Goal: Task Accomplishment & Management: Manage account settings

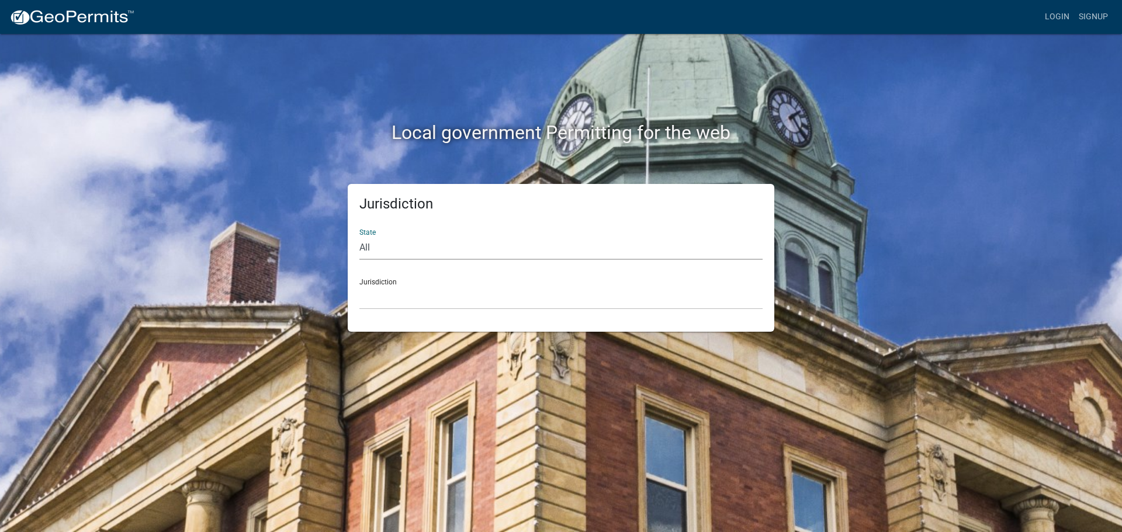
click at [361, 248] on select "All [US_STATE] [US_STATE] [US_STATE] [US_STATE] [US_STATE] [US_STATE] [US_STATE…" at bounding box center [560, 248] width 403 height 24
select select "[US_STATE]"
click at [359, 236] on select "All [US_STATE] [US_STATE] [US_STATE] [US_STATE] [US_STATE] [US_STATE] [US_STATE…" at bounding box center [560, 248] width 403 height 24
click at [375, 287] on select "City of [GEOGRAPHIC_DATA], [US_STATE] City of [GEOGRAPHIC_DATA], [US_STATE] Cit…" at bounding box center [560, 298] width 403 height 24
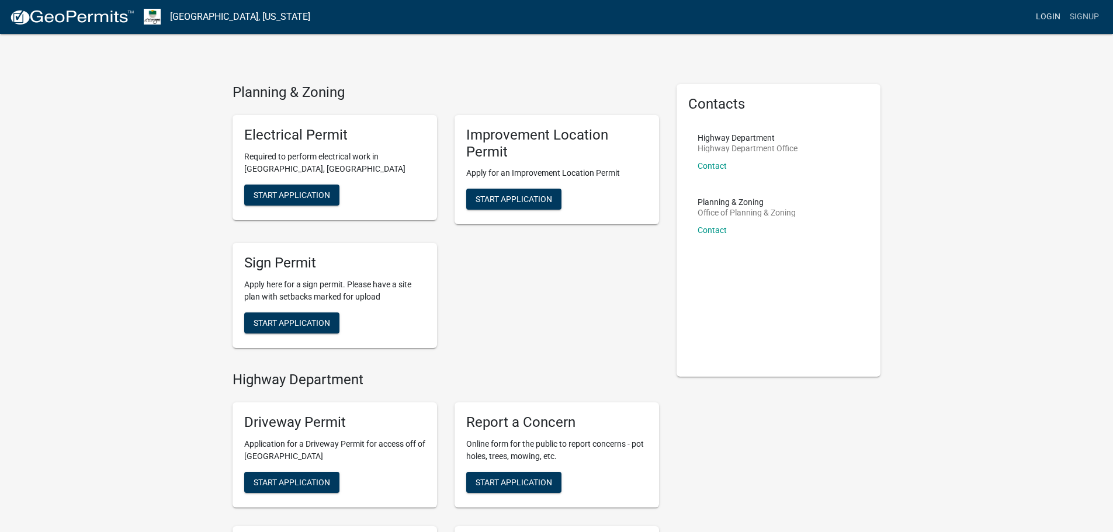
click at [1043, 18] on link "Login" at bounding box center [1048, 17] width 34 height 22
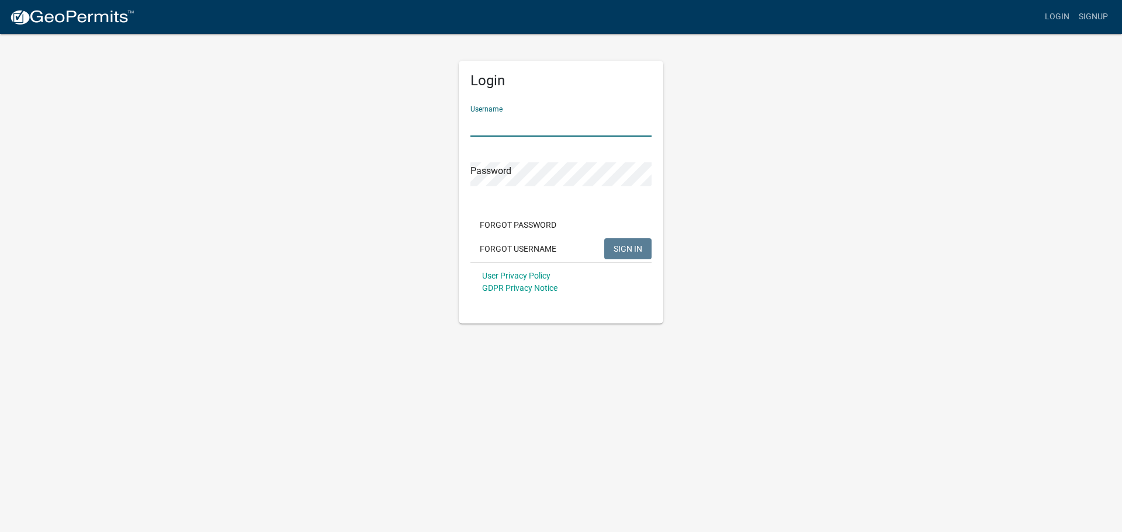
click at [577, 126] on input "Username" at bounding box center [560, 125] width 181 height 24
click at [574, 172] on div "Password" at bounding box center [560, 166] width 181 height 40
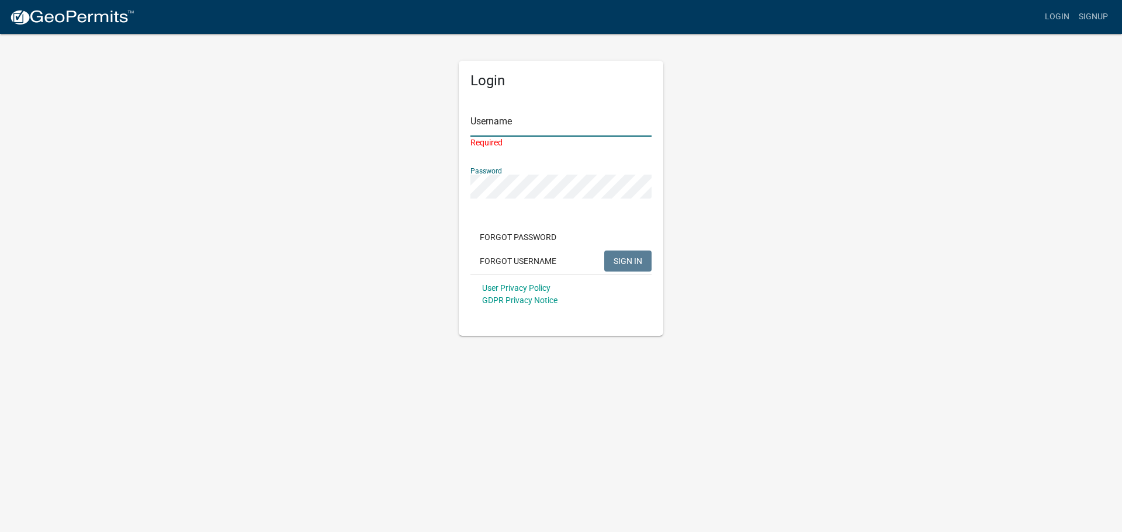
click at [553, 130] on input "Username" at bounding box center [560, 125] width 181 height 24
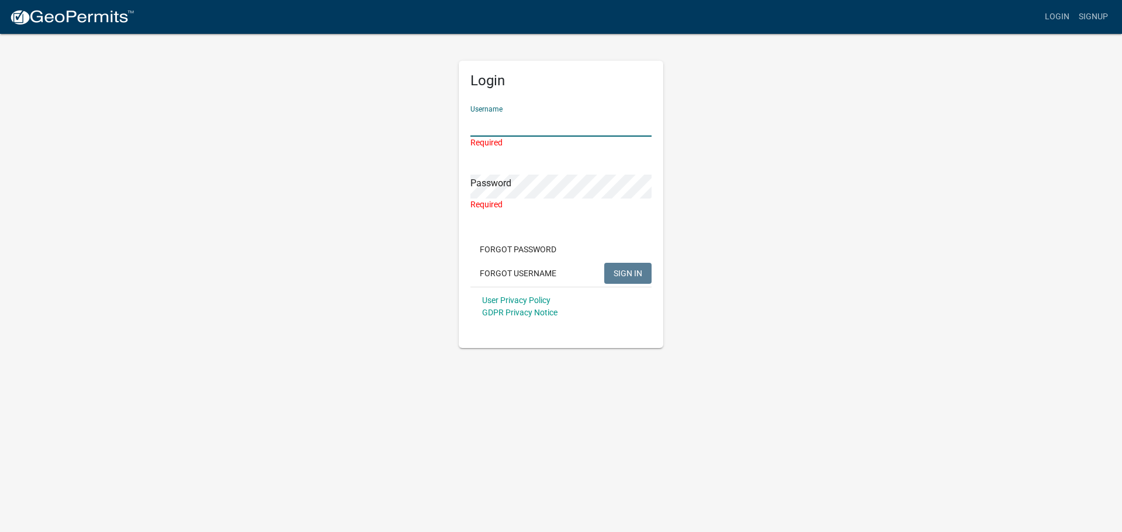
type input "bhamilton"
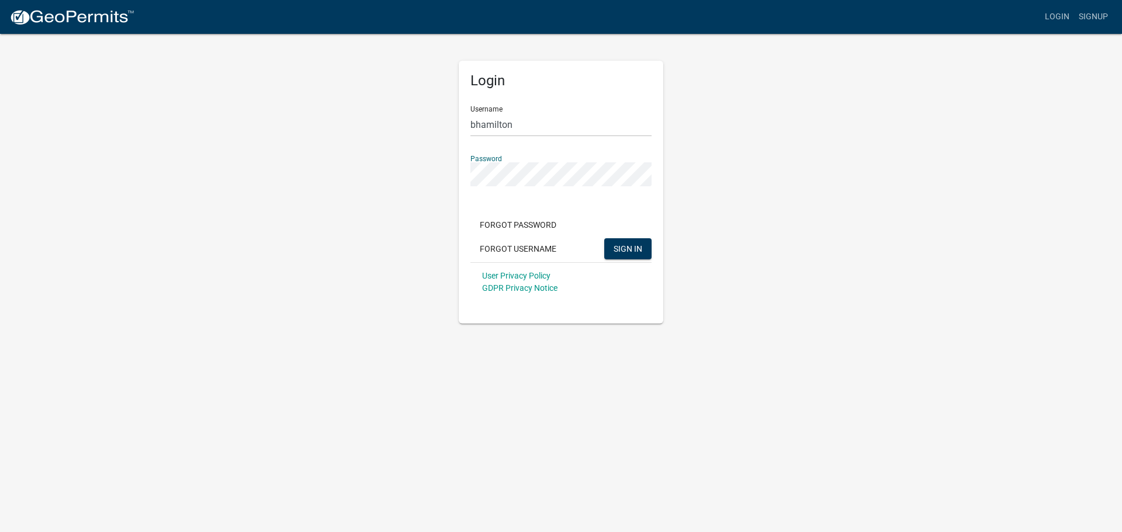
click at [604, 238] on button "SIGN IN" at bounding box center [627, 248] width 47 height 21
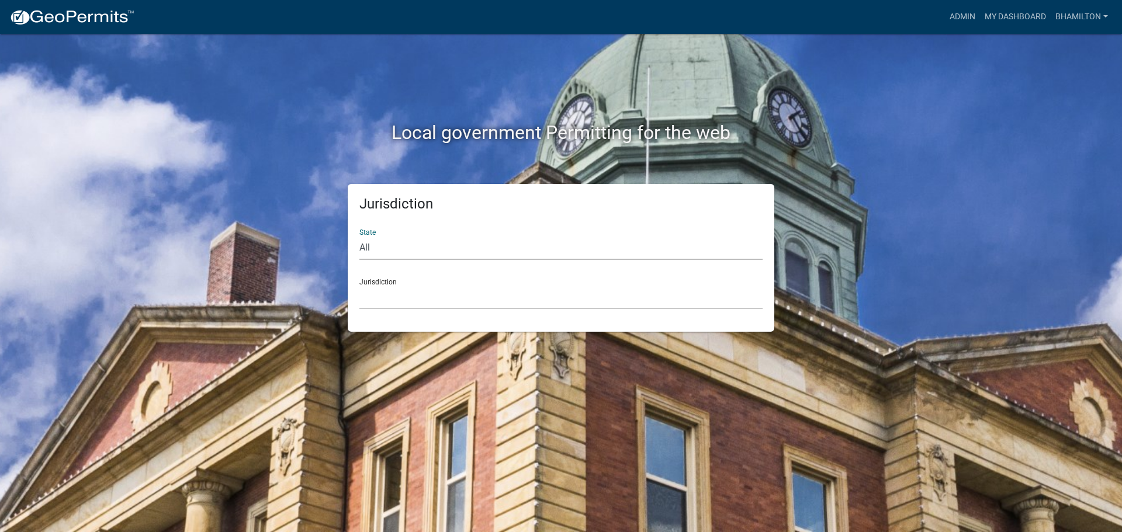
click at [360, 249] on select "All [US_STATE] [US_STATE] [US_STATE] [US_STATE] [US_STATE] [US_STATE] [US_STATE…" at bounding box center [560, 248] width 403 height 24
select select "[US_STATE]"
click at [359, 236] on select "All [US_STATE] [US_STATE] [US_STATE] [US_STATE] [US_STATE] [US_STATE] [US_STATE…" at bounding box center [560, 248] width 403 height 24
click at [971, 16] on link "Admin" at bounding box center [962, 17] width 35 height 22
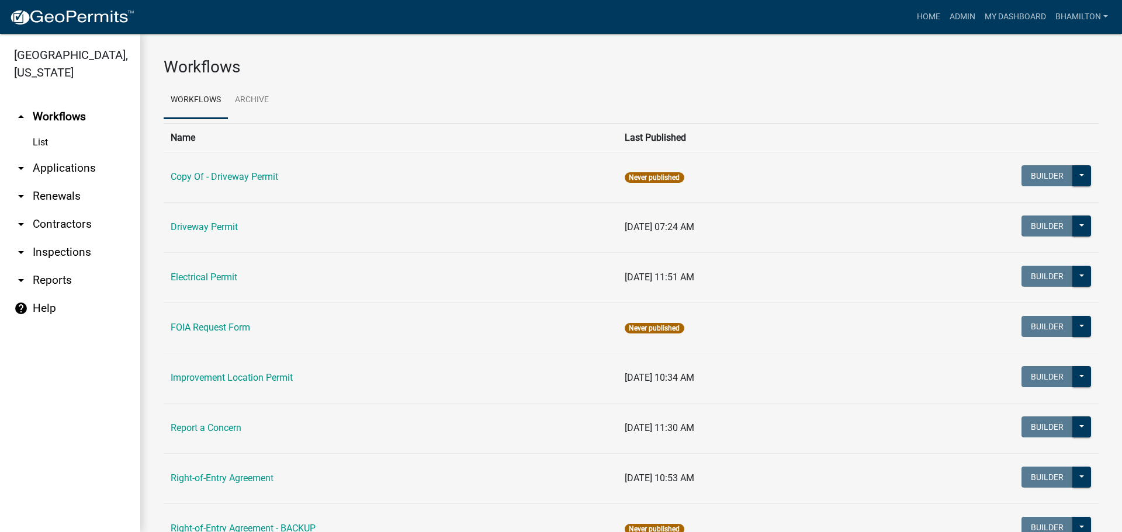
click at [60, 169] on link "arrow_drop_down Applications" at bounding box center [70, 168] width 140 height 28
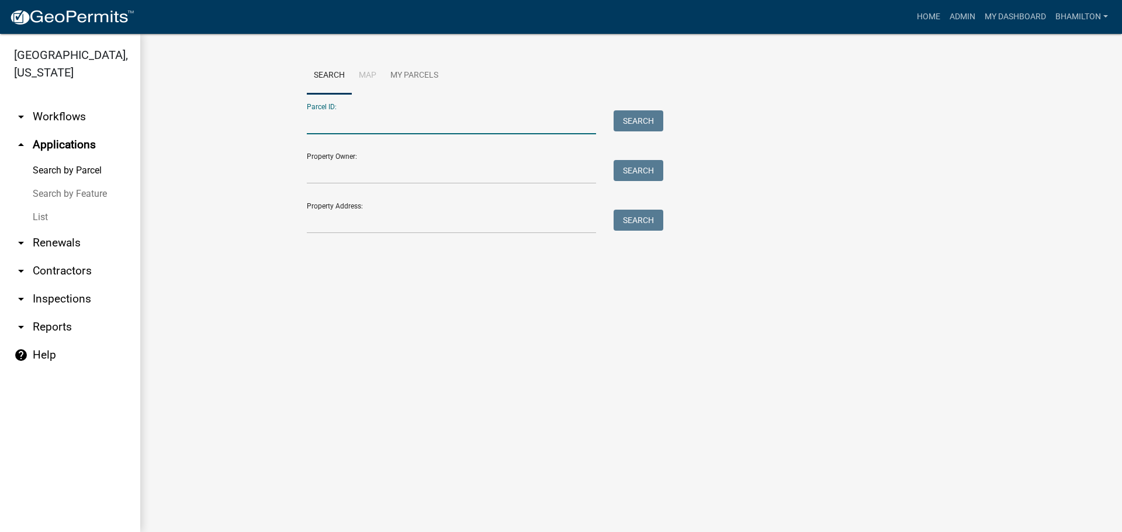
click at [318, 121] on input "Parcel ID:" at bounding box center [451, 122] width 289 height 24
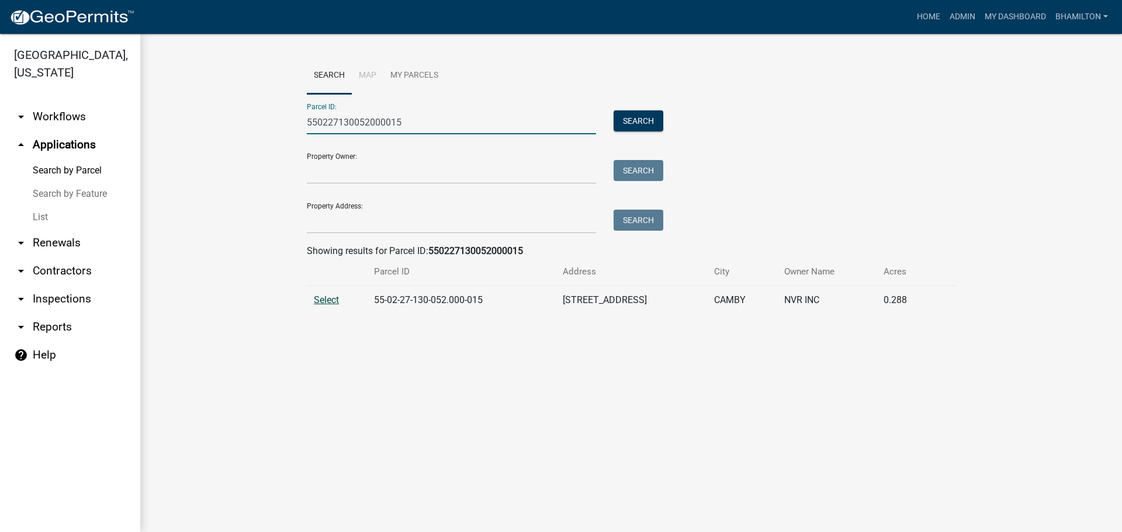
type input "550227130052000015"
click at [326, 299] on span "Select" at bounding box center [326, 299] width 25 height 11
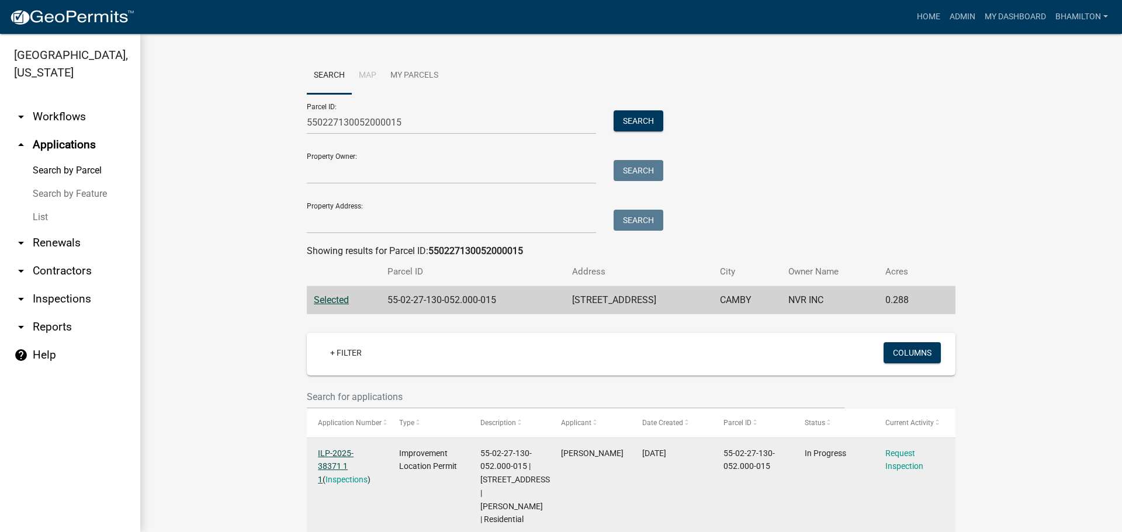
click at [353, 451] on link "ILP-2025-38371 1 1" at bounding box center [336, 467] width 36 height 36
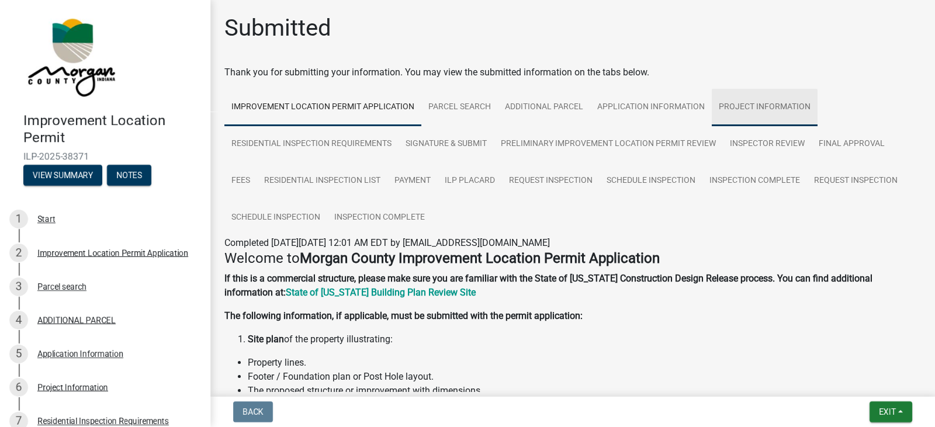
click at [751, 106] on link "Project Information" at bounding box center [765, 107] width 106 height 37
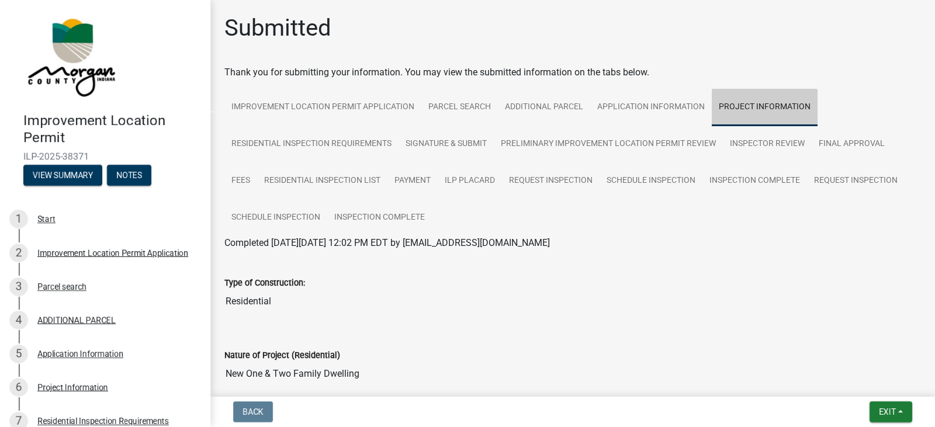
click at [751, 106] on link "Project Information" at bounding box center [765, 107] width 106 height 37
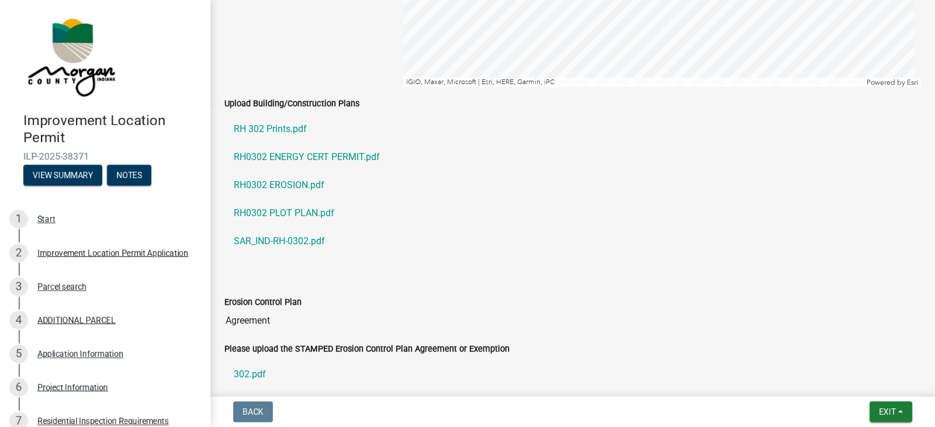
scroll to position [2454, 0]
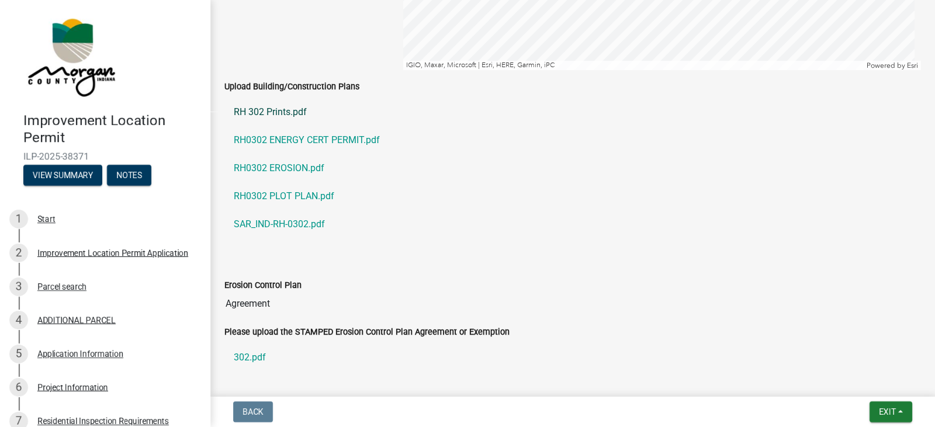
click at [297, 117] on link "RH 302 Prints.pdf" at bounding box center [572, 112] width 696 height 28
click at [290, 115] on link "RH 302 Prints.pdf" at bounding box center [572, 112] width 696 height 28
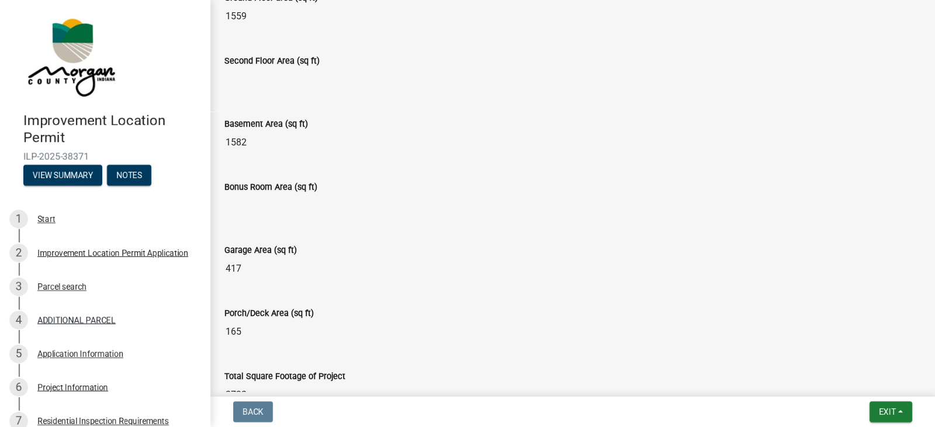
scroll to position [584, 0]
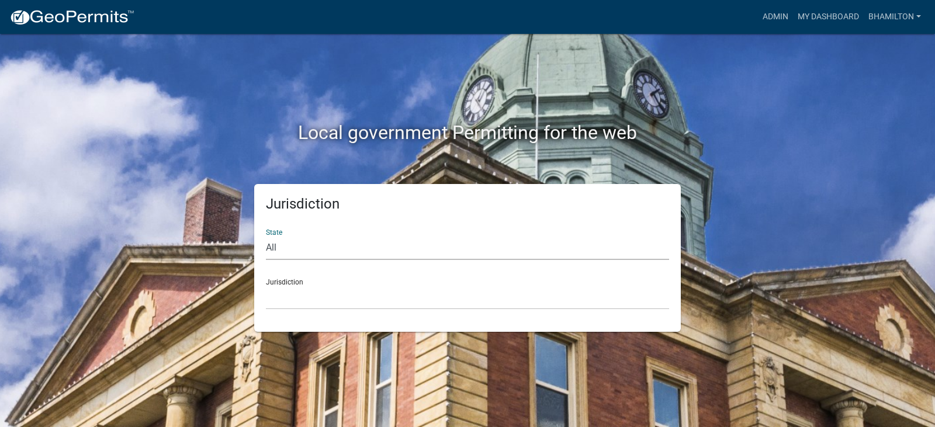
click at [278, 250] on select "All Colorado Georgia Indiana Iowa Kansas Minnesota Ohio South Carolina Wisconsin" at bounding box center [467, 248] width 403 height 24
select select "[US_STATE]"
click at [266, 236] on select "All Colorado Georgia Indiana Iowa Kansas Minnesota Ohio South Carolina Wisconsin" at bounding box center [467, 248] width 403 height 24
click at [286, 283] on div "Jurisdiction City of Charlestown, Indiana City of Jeffersonville, Indiana City …" at bounding box center [467, 289] width 403 height 40
click at [778, 20] on link "Admin" at bounding box center [775, 17] width 35 height 22
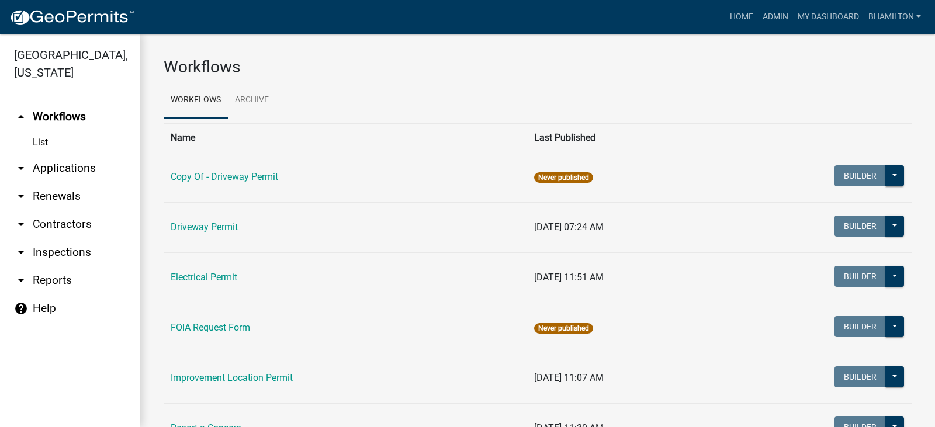
click at [70, 171] on link "arrow_drop_down Applications" at bounding box center [70, 168] width 140 height 28
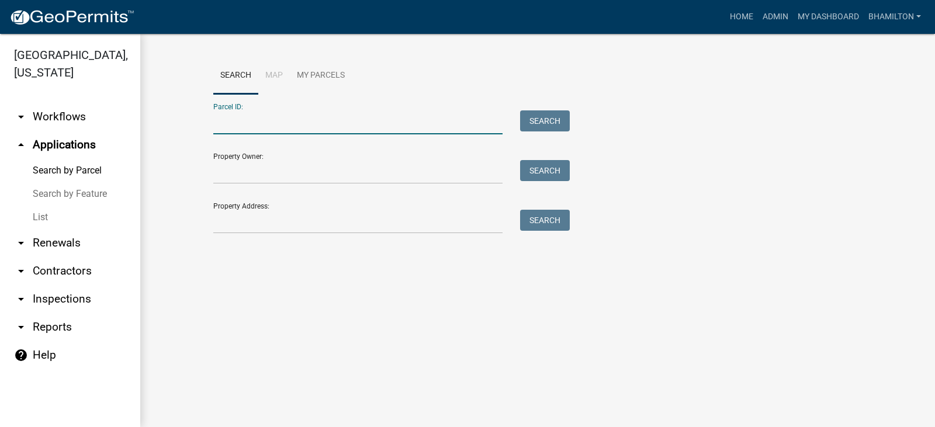
click at [332, 125] on input "Parcel ID:" at bounding box center [357, 122] width 289 height 24
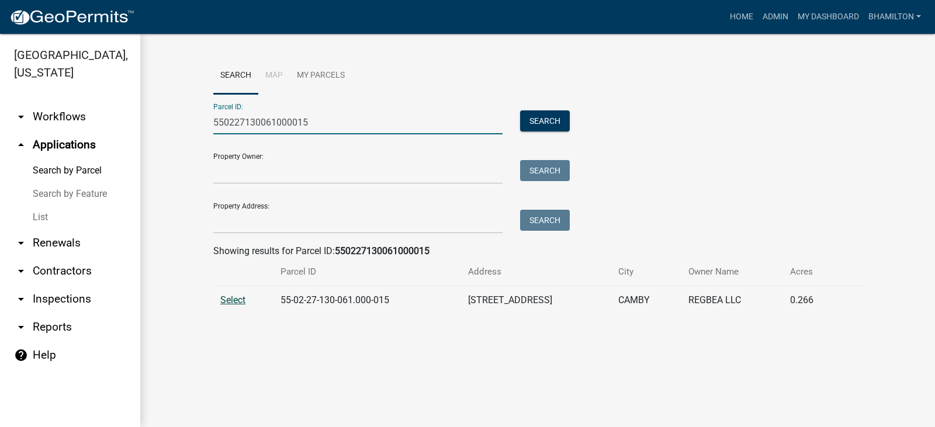
type input "550227130061000015"
click at [241, 301] on span "Select" at bounding box center [232, 299] width 25 height 11
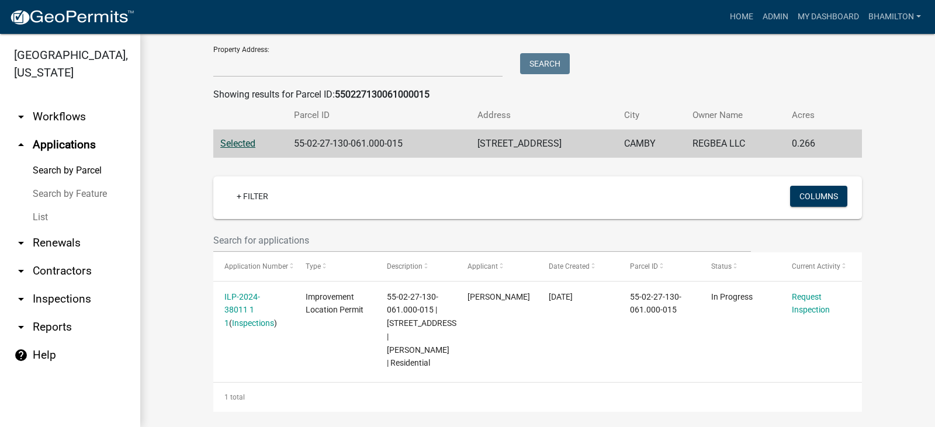
scroll to position [178, 0]
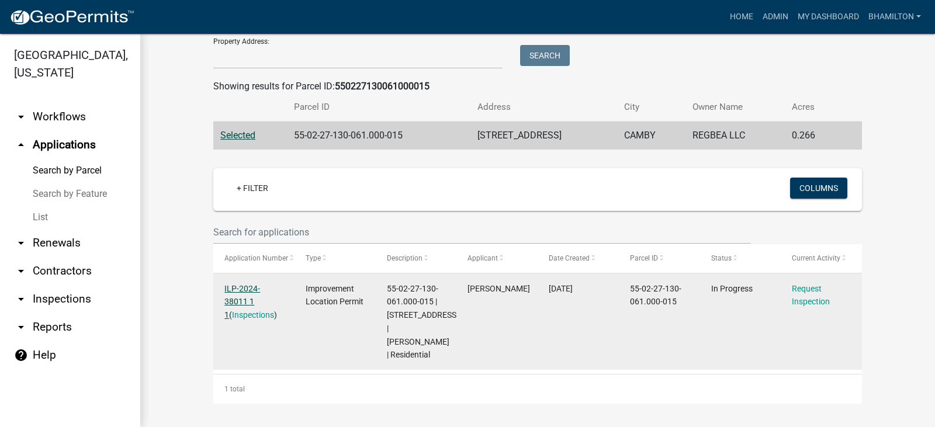
click at [260, 284] on link "ILP-2024-38011 1 1" at bounding box center [242, 302] width 36 height 36
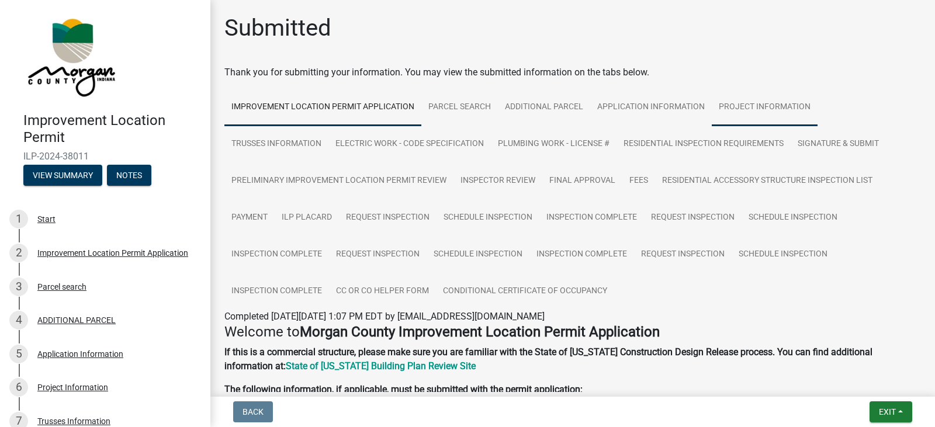
click at [728, 109] on link "Project Information" at bounding box center [765, 107] width 106 height 37
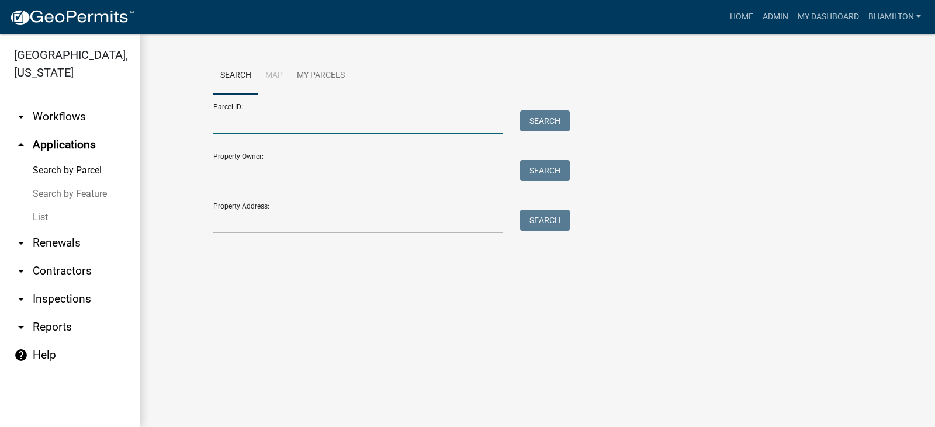
click at [221, 122] on input "Parcel ID:" at bounding box center [357, 122] width 289 height 24
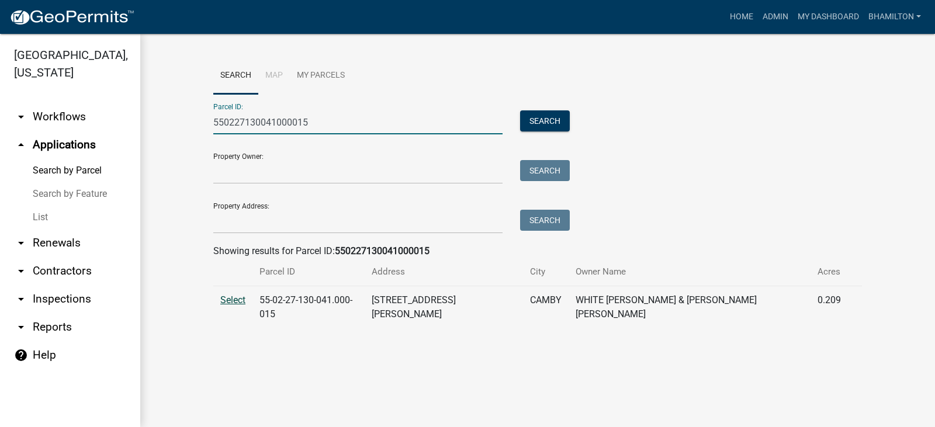
type input "550227130041000015"
click at [237, 299] on span "Select" at bounding box center [232, 299] width 25 height 11
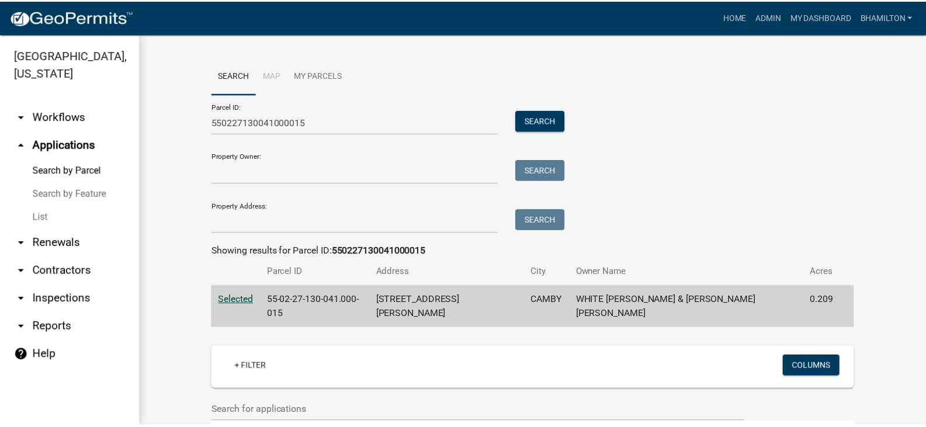
scroll to position [165, 0]
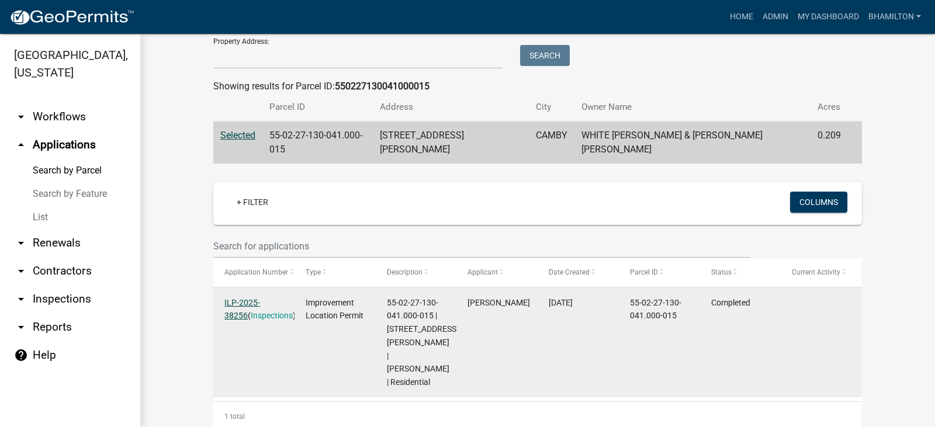
click at [260, 298] on link "ILP-2025-38256" at bounding box center [242, 309] width 36 height 23
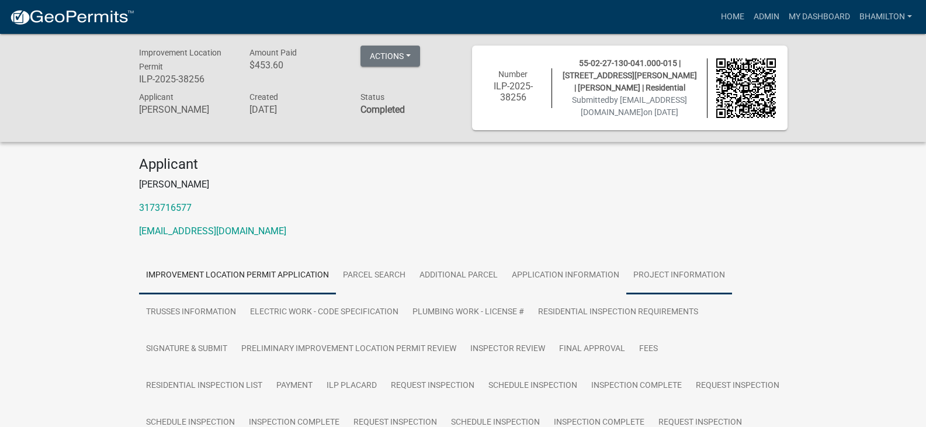
click at [639, 286] on link "Project Information" at bounding box center [679, 275] width 106 height 37
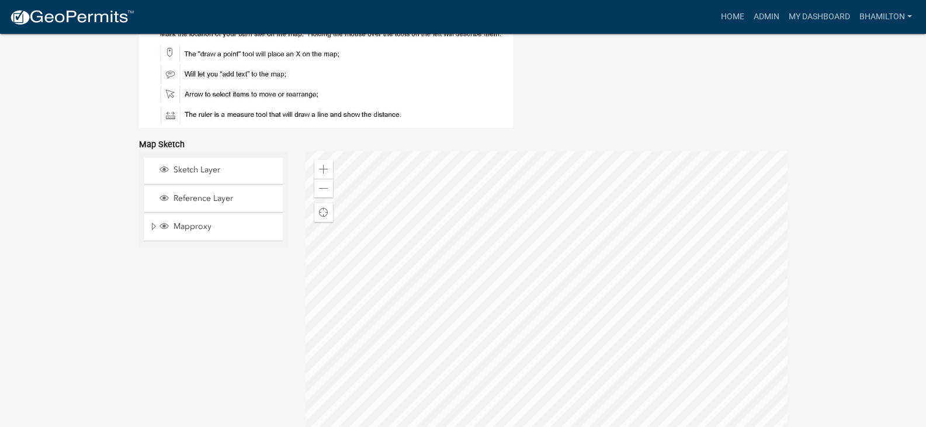
scroll to position [2571, 0]
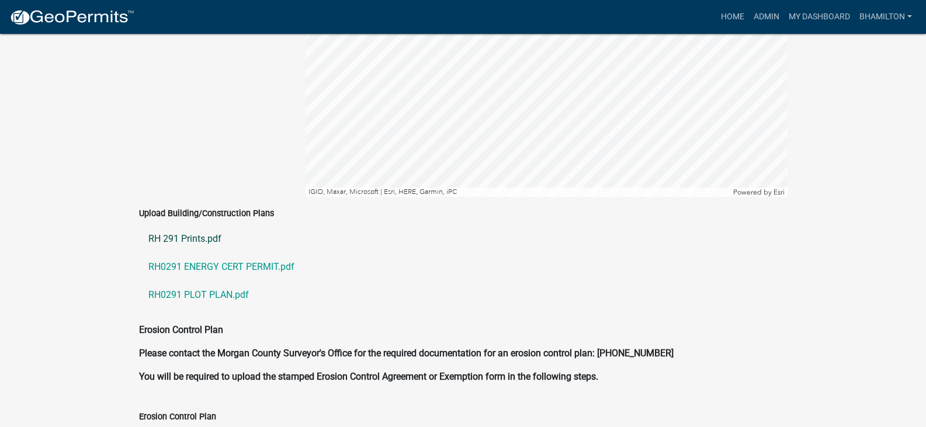
click at [213, 238] on link "RH 291 Prints.pdf" at bounding box center [463, 239] width 648 height 28
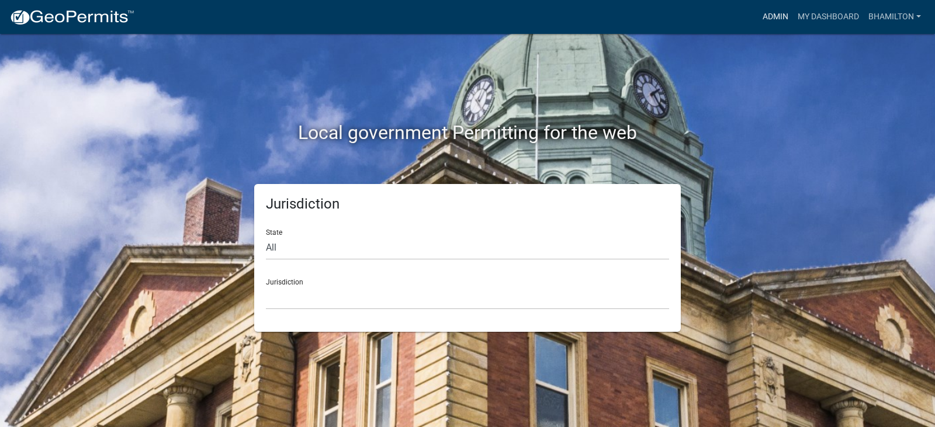
click at [784, 19] on link "Admin" at bounding box center [775, 17] width 35 height 22
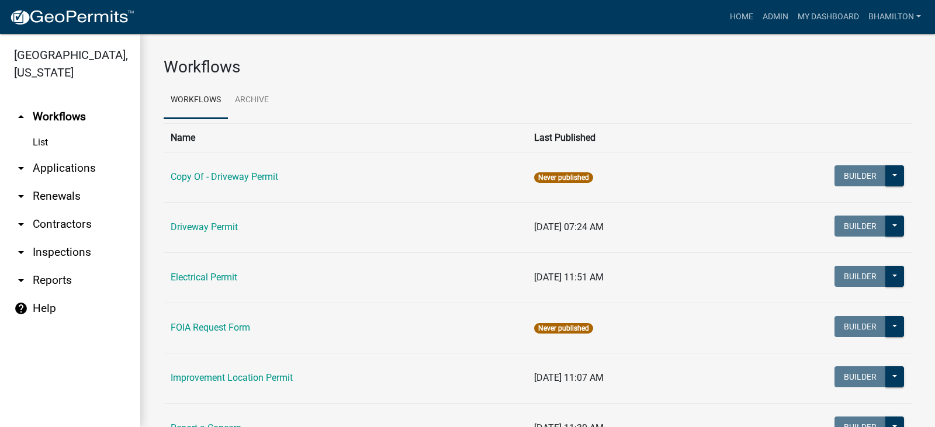
click at [73, 168] on link "arrow_drop_down Applications" at bounding box center [70, 168] width 140 height 28
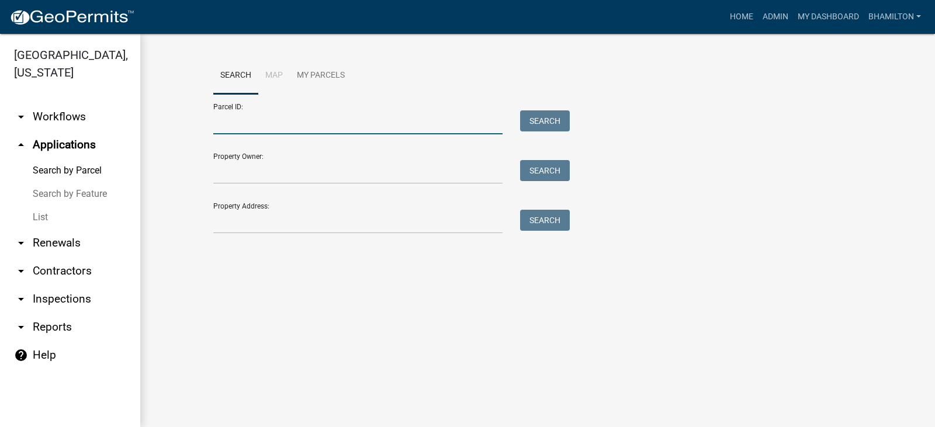
click at [223, 119] on input "Parcel ID:" at bounding box center [357, 122] width 289 height 24
paste input "55-06-15-185-005.000-015"
type input "55-06-15-185-005.000-015"
click at [543, 122] on button "Search" at bounding box center [545, 120] width 50 height 21
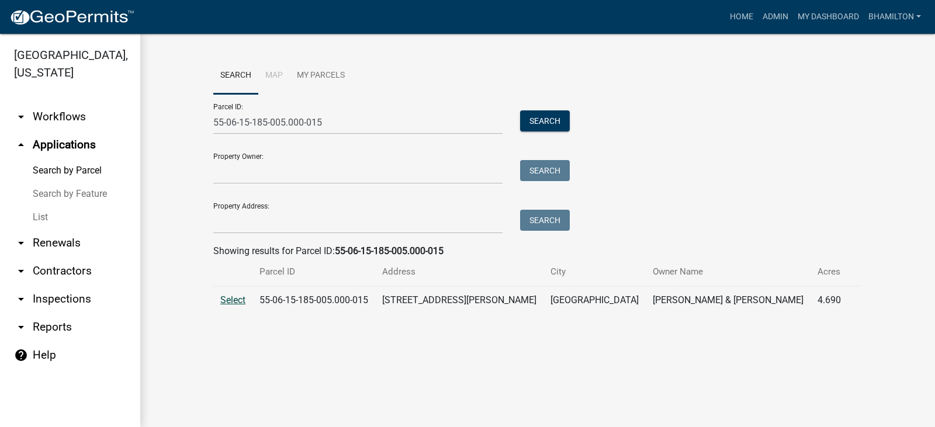
click at [240, 300] on span "Select" at bounding box center [232, 299] width 25 height 11
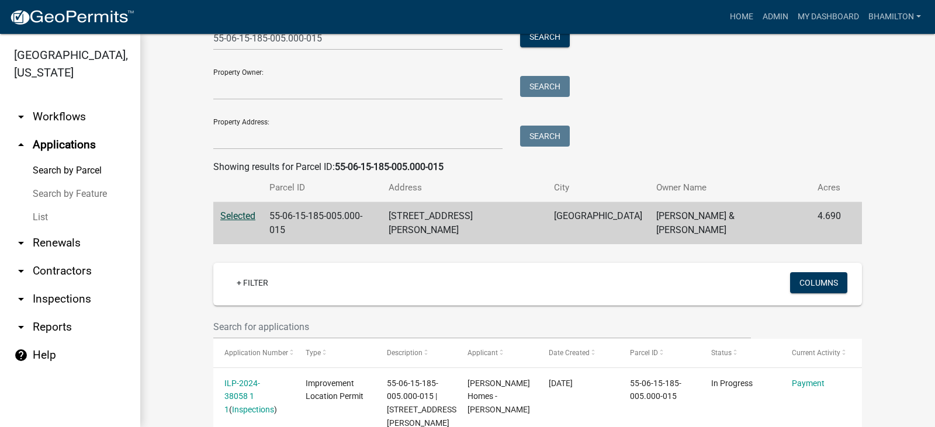
scroll to position [192, 0]
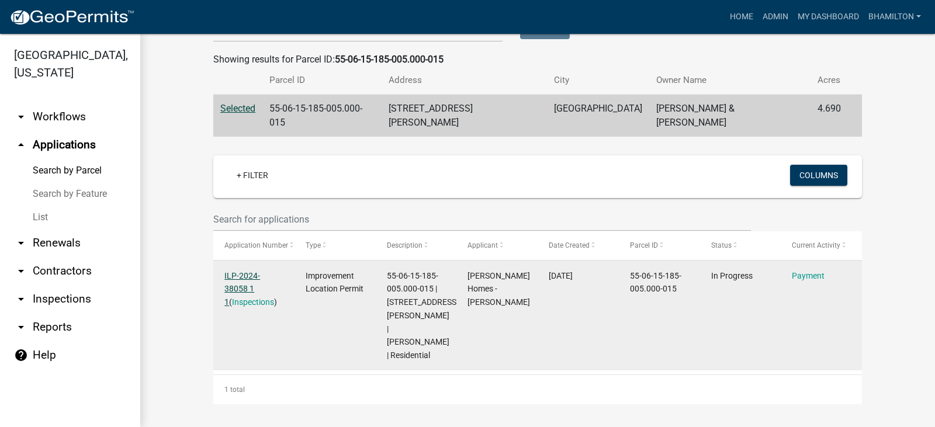
click at [260, 271] on link "ILP-2024-38058 1 1" at bounding box center [242, 289] width 36 height 36
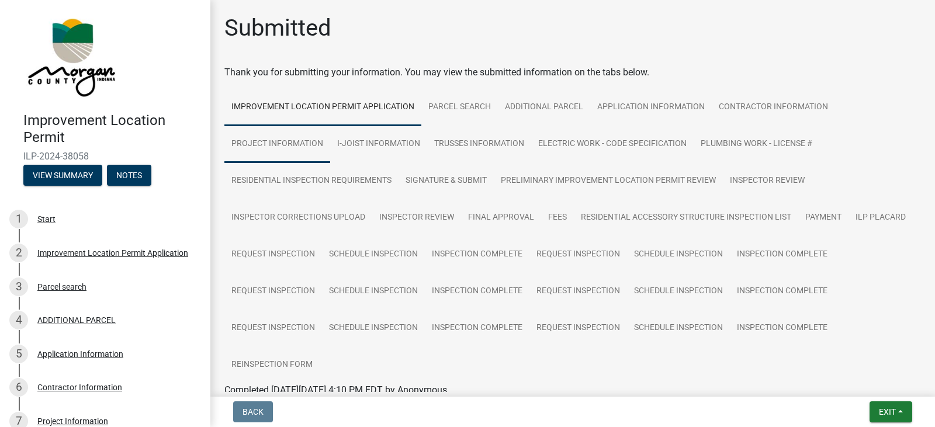
click at [295, 145] on link "Project Information" at bounding box center [277, 144] width 106 height 37
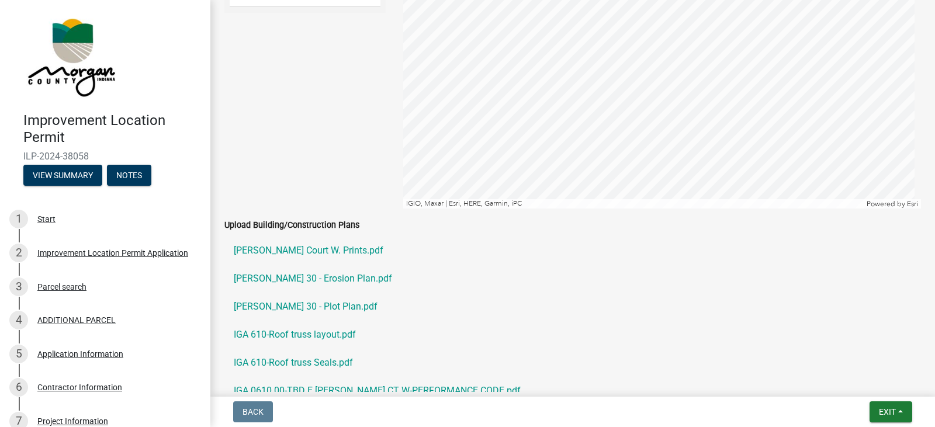
scroll to position [2220, 0]
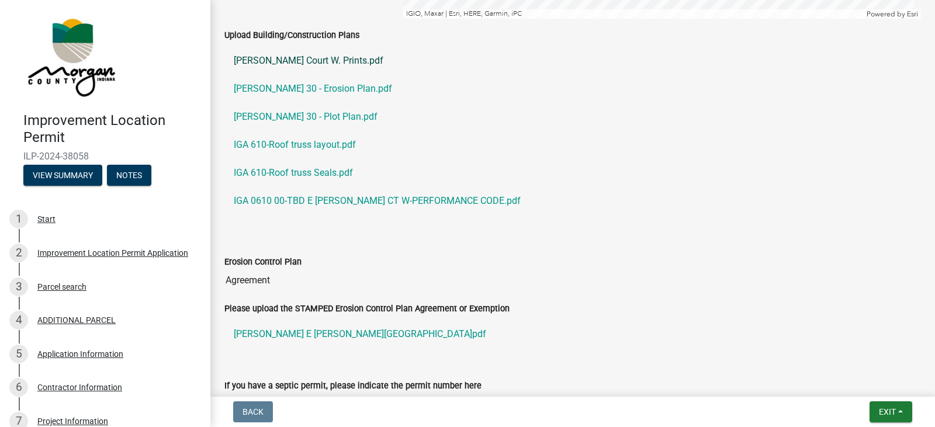
click at [312, 60] on link "Glen Court W. Prints.pdf" at bounding box center [572, 61] width 696 height 28
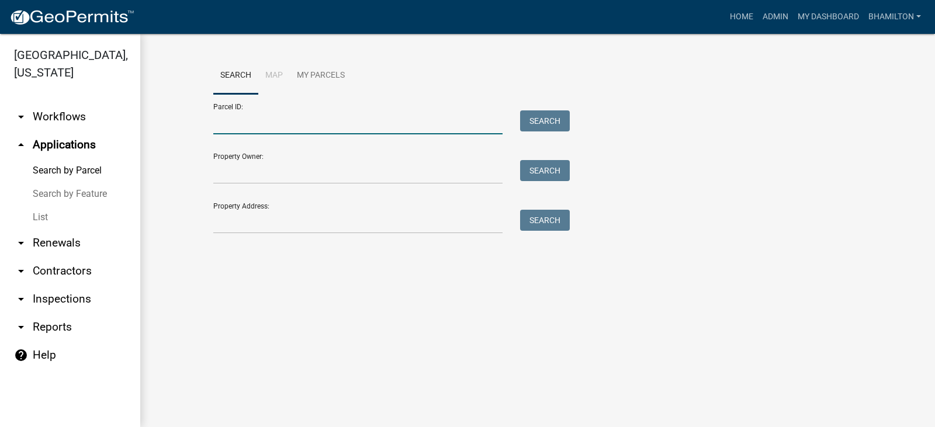
click at [237, 126] on input "Parcel ID:" at bounding box center [357, 122] width 289 height 24
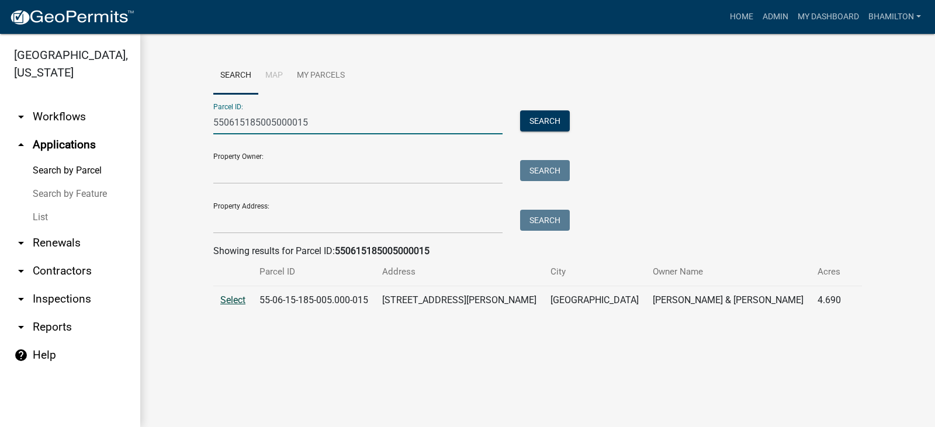
type input "550615185005000015"
click at [238, 302] on span "Select" at bounding box center [232, 299] width 25 height 11
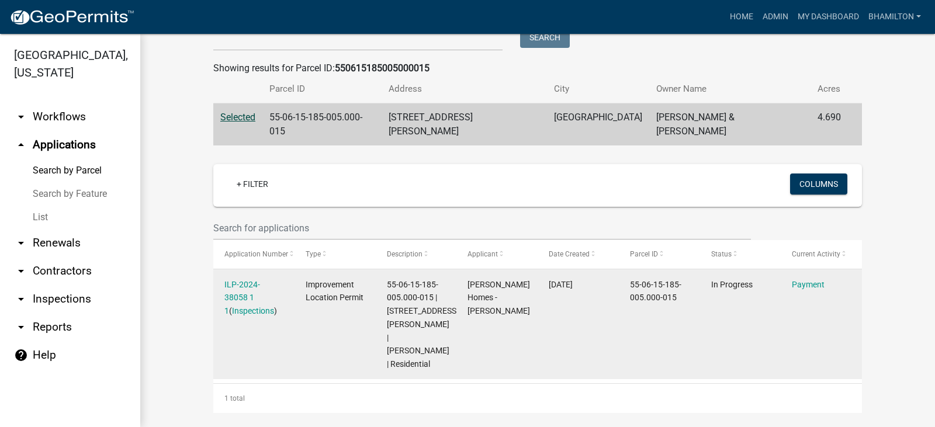
scroll to position [192, 0]
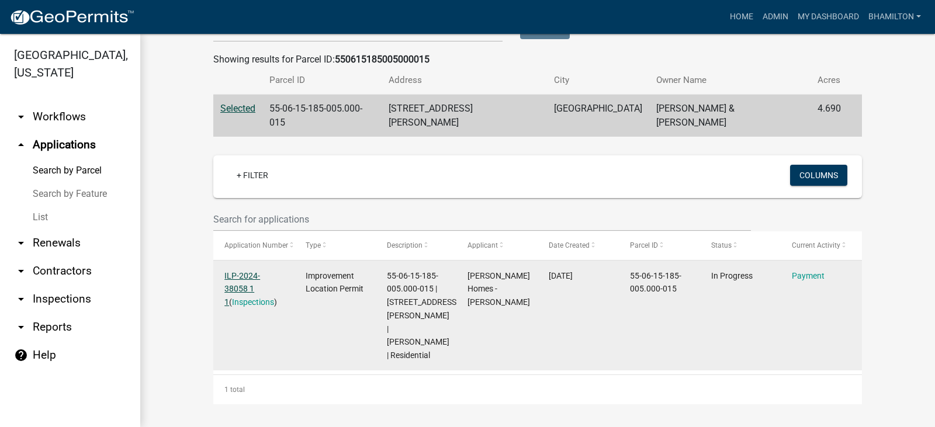
click at [260, 271] on link "ILP-2024-38058 1 1" at bounding box center [242, 289] width 36 height 36
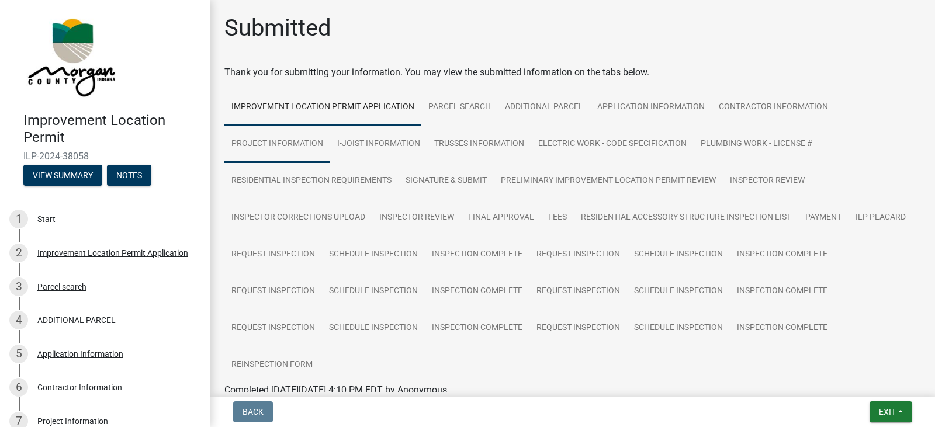
click at [310, 141] on link "Project Information" at bounding box center [277, 144] width 106 height 37
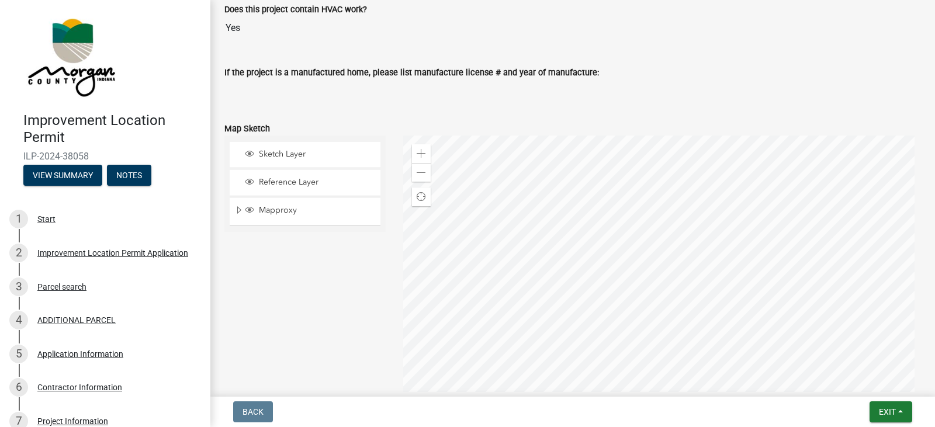
scroll to position [2103, 0]
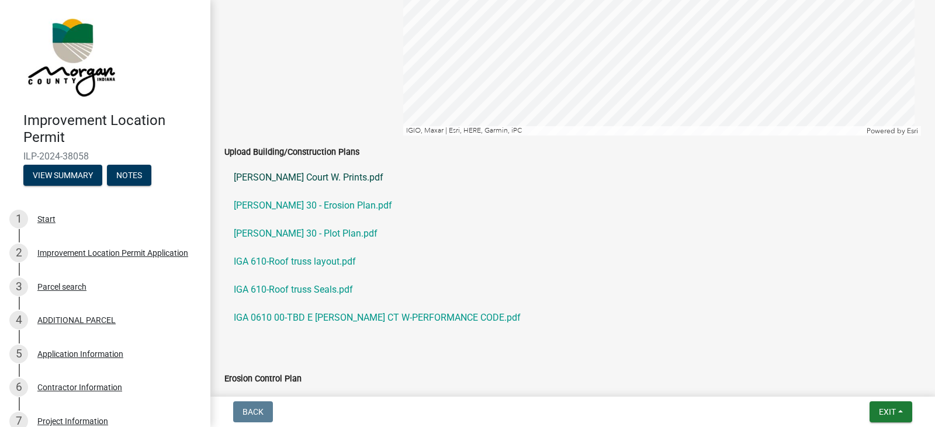
click at [319, 176] on link "Glen Court W. Prints.pdf" at bounding box center [572, 178] width 696 height 28
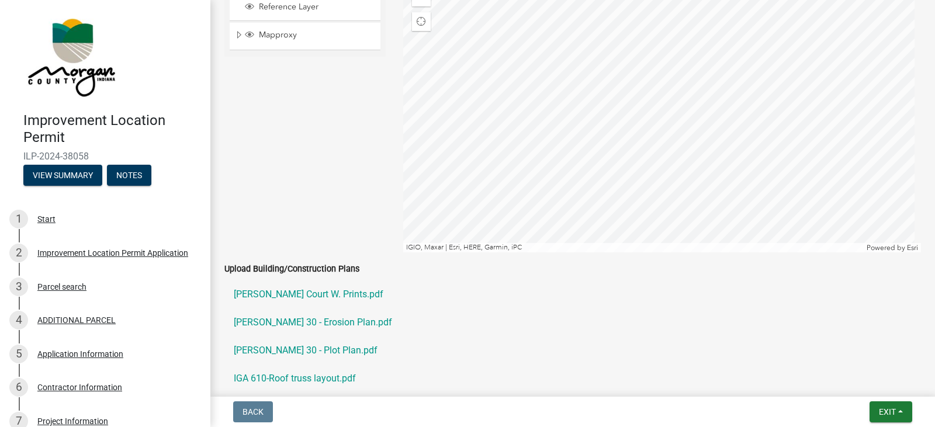
scroll to position [2220, 0]
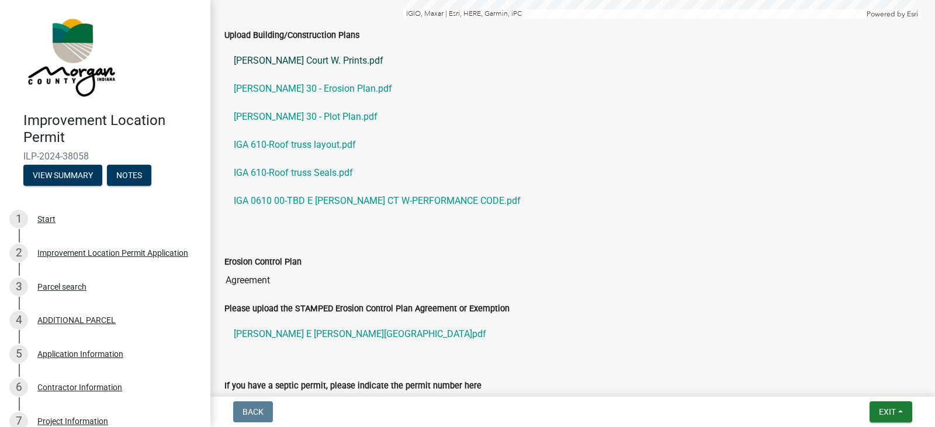
click at [314, 62] on link "Glen Court W. Prints.pdf" at bounding box center [572, 61] width 696 height 28
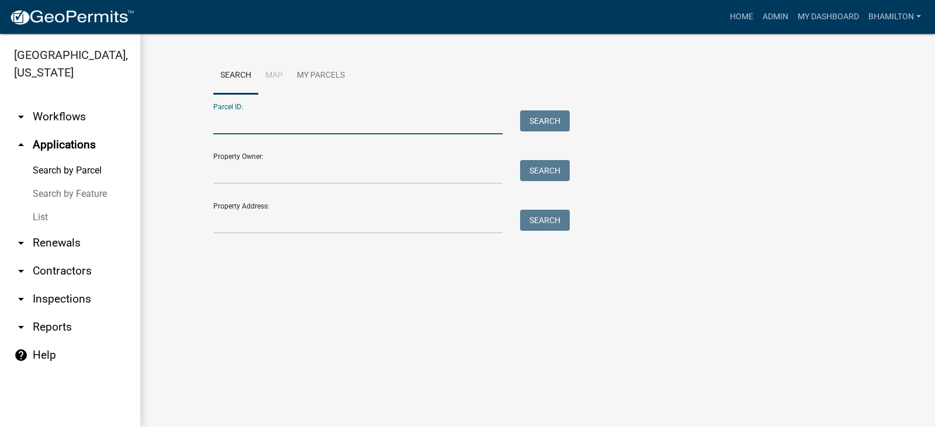
click at [238, 117] on input "Parcel ID:" at bounding box center [357, 122] width 289 height 24
click at [244, 123] on input "Parcel ID:" at bounding box center [357, 122] width 289 height 24
paste input "55-06-15-200-005.002-015"
type input "55-06-15-200-005.002-015"
click at [546, 122] on button "Search" at bounding box center [545, 120] width 50 height 21
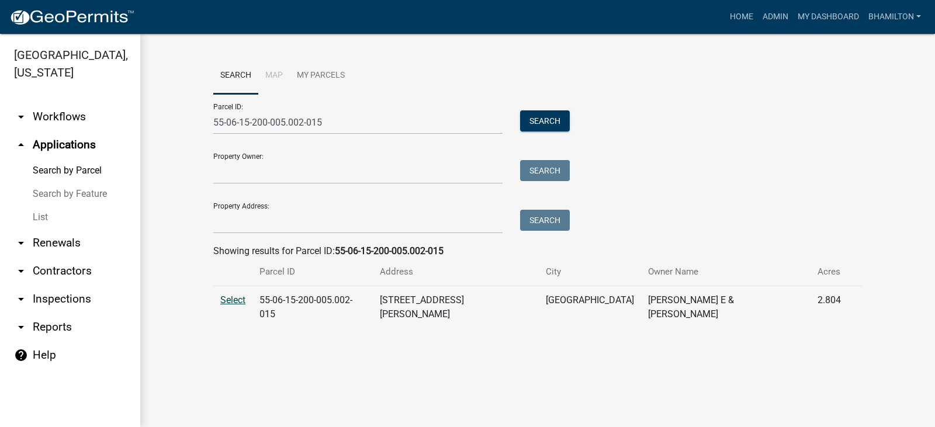
click at [238, 299] on span "Select" at bounding box center [232, 299] width 25 height 11
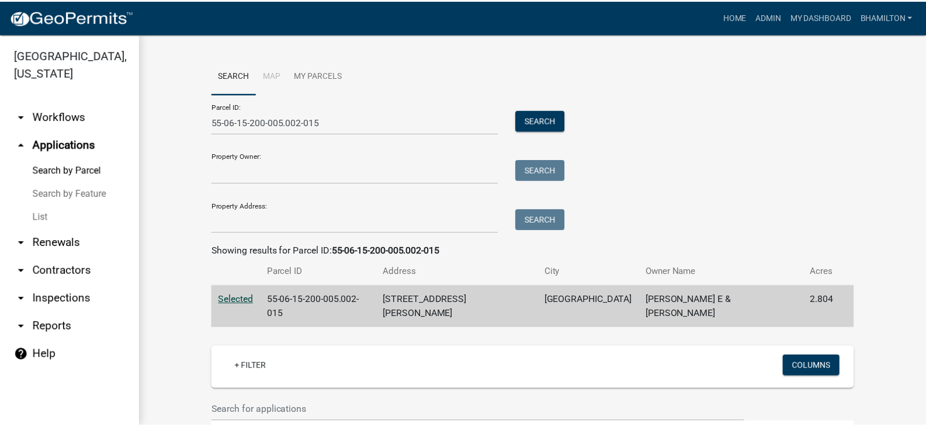
scroll to position [151, 0]
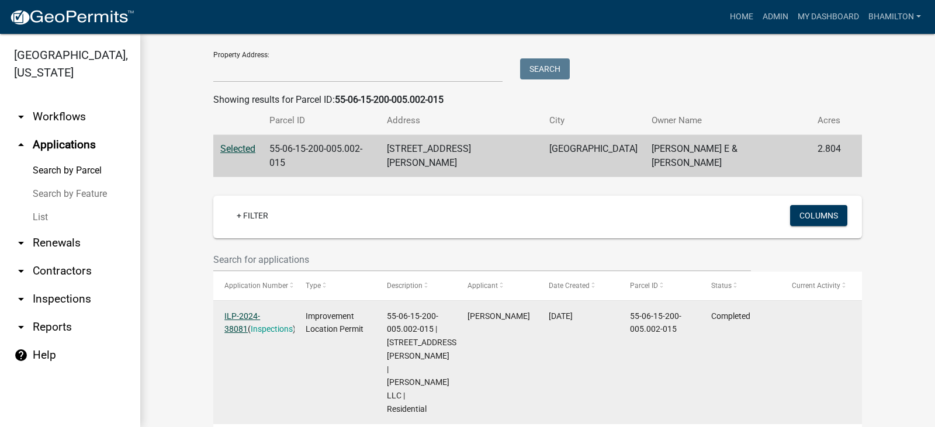
click at [260, 311] on link "ILP-2024-38081" at bounding box center [242, 322] width 36 height 23
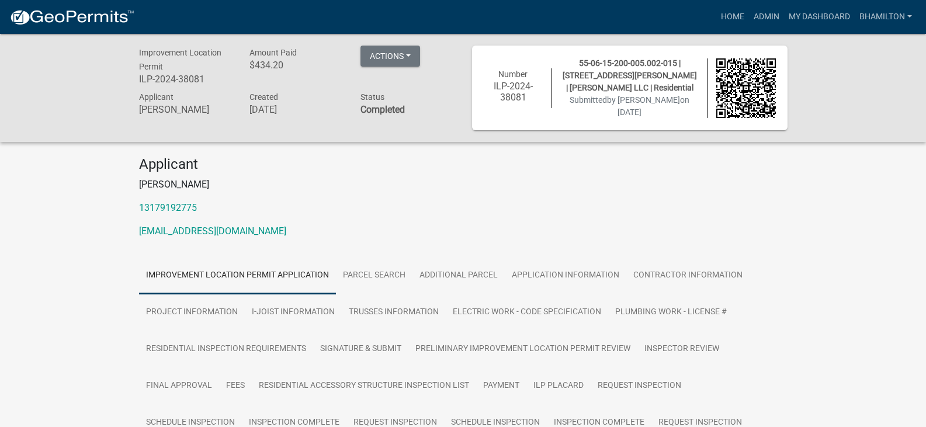
drag, startPoint x: 505, startPoint y: 204, endPoint x: 500, endPoint y: 200, distance: 6.2
click at [504, 203] on p "13179192775" at bounding box center [463, 208] width 648 height 14
click at [220, 311] on link "Project Information" at bounding box center [192, 312] width 106 height 37
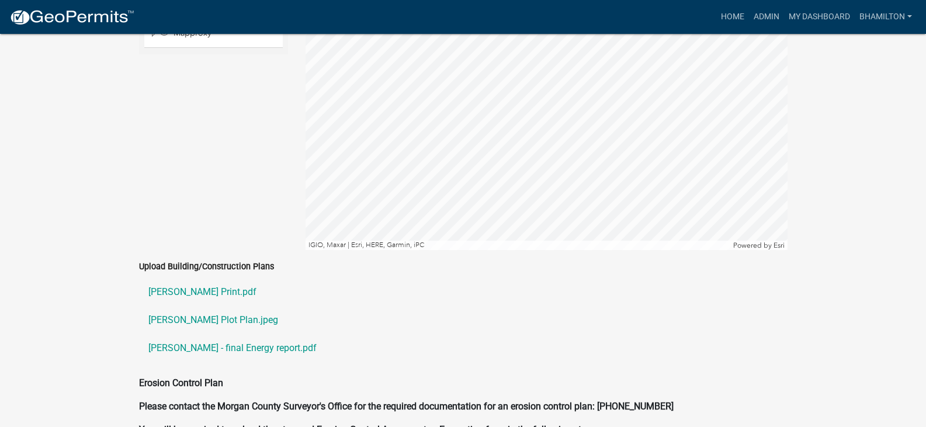
scroll to position [2684, 0]
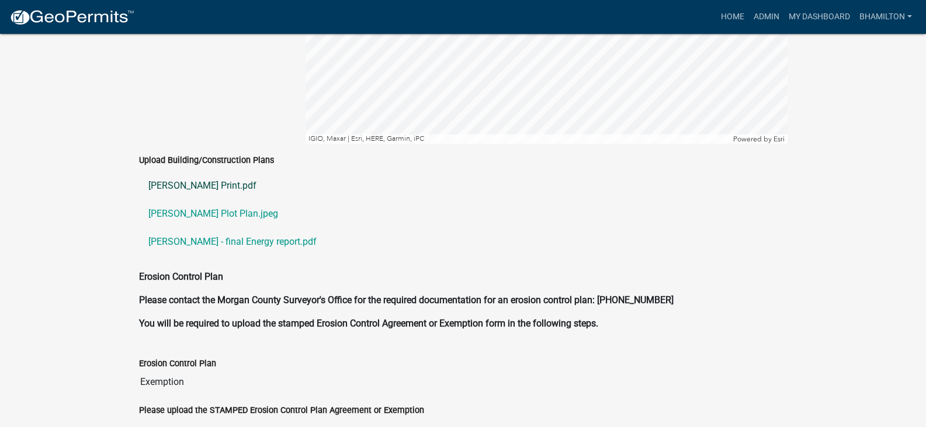
click at [242, 174] on link "DAVISON MAURICE Print.pdf" at bounding box center [463, 186] width 648 height 28
